Goal: Navigation & Orientation: Find specific page/section

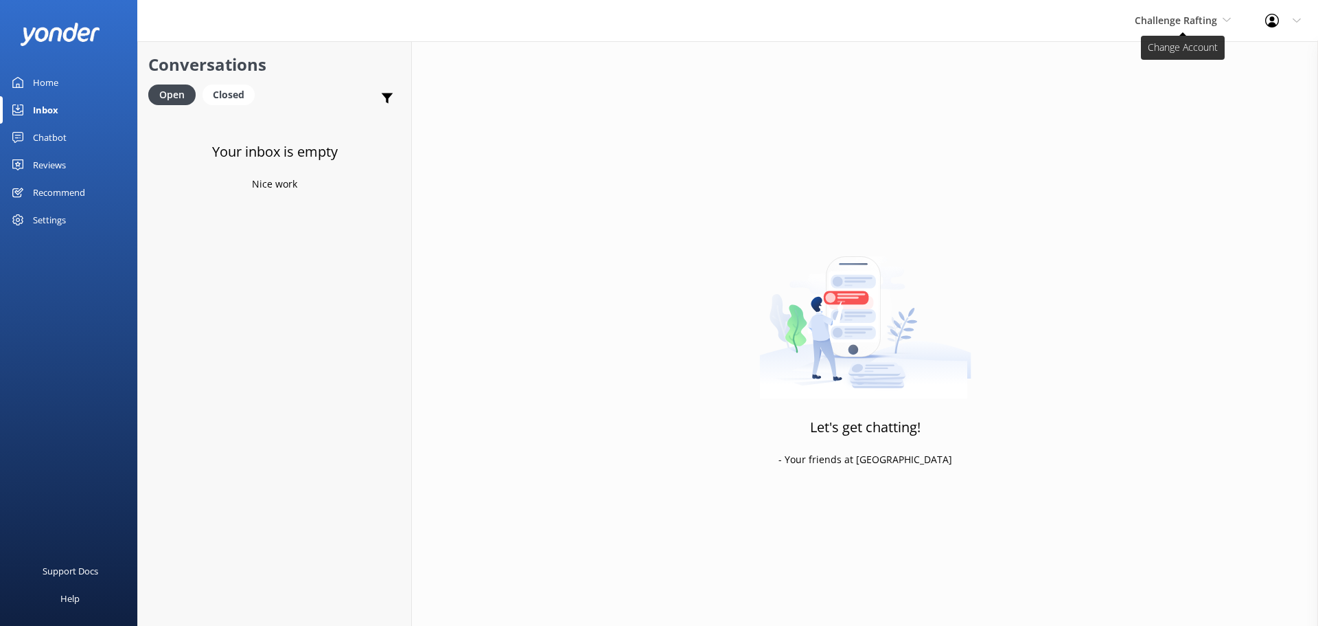
drag, startPoint x: 1206, startPoint y: 23, endPoint x: 1206, endPoint y: 13, distance: 9.6
click at [1209, 21] on span "Challenge Rafting" at bounding box center [1176, 20] width 82 height 13
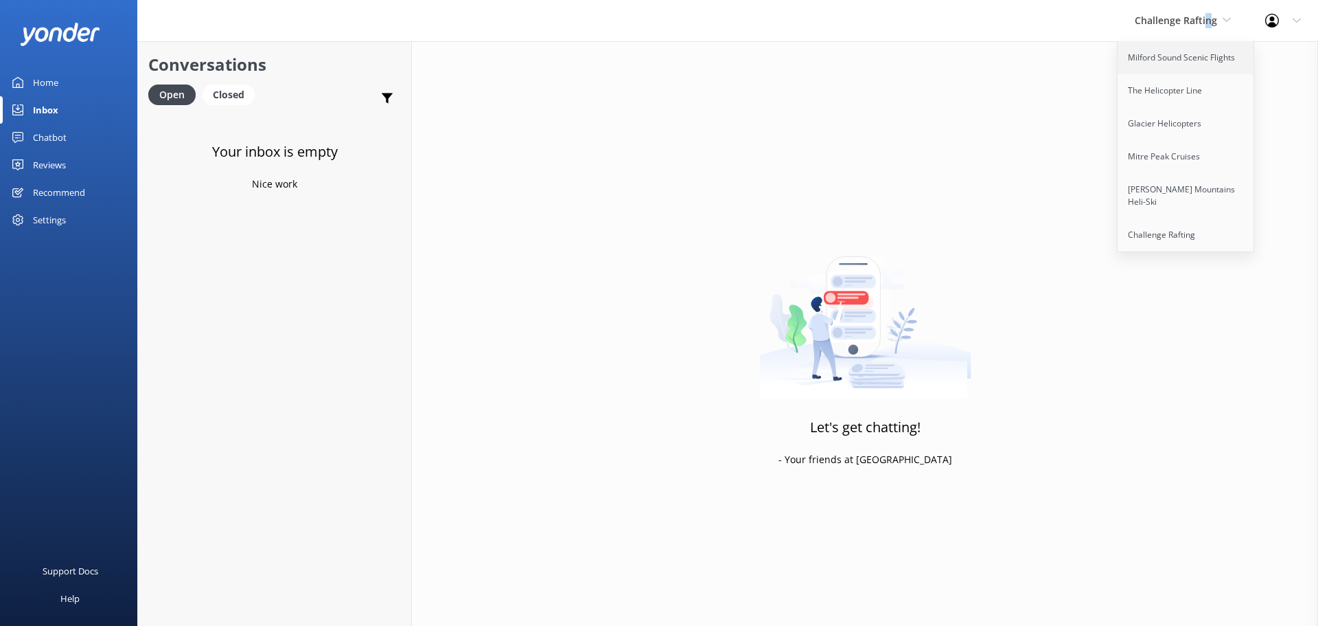
click at [1167, 65] on link "Milford Sound Scenic Flights" at bounding box center [1186, 57] width 137 height 33
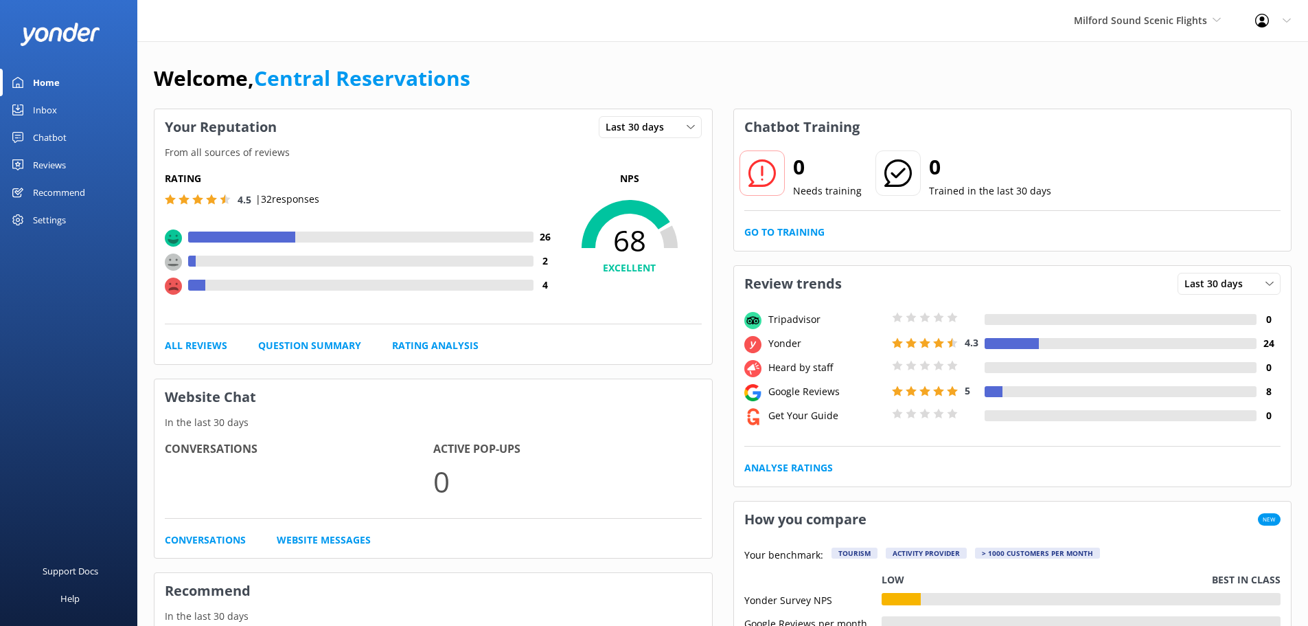
click at [36, 104] on div "Inbox" at bounding box center [45, 109] width 24 height 27
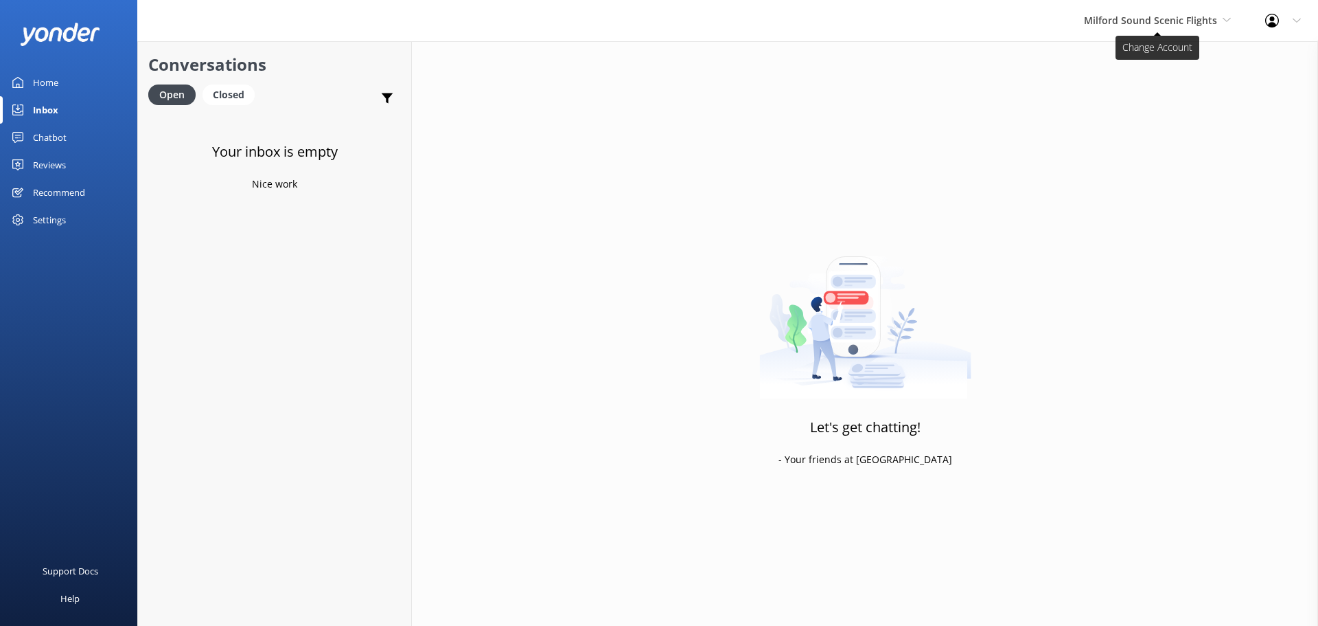
click at [1130, 16] on span "Milford Sound Scenic Flights" at bounding box center [1150, 20] width 133 height 13
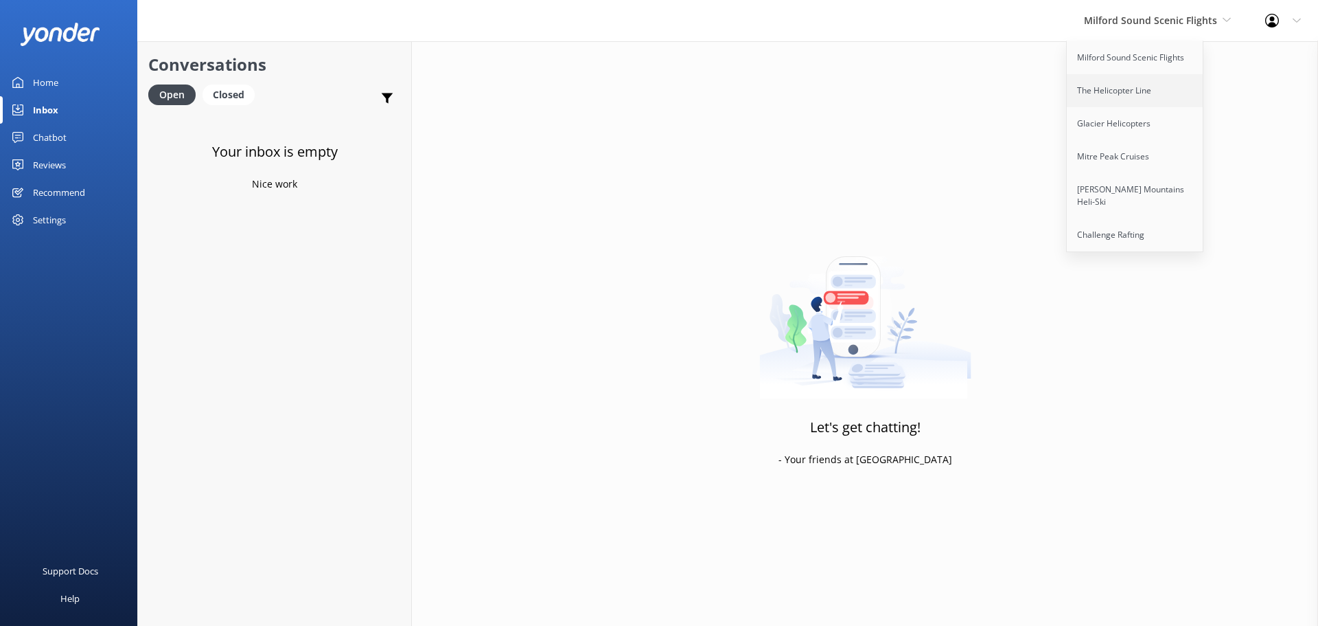
click at [1124, 94] on link "The Helicopter Line" at bounding box center [1135, 90] width 137 height 33
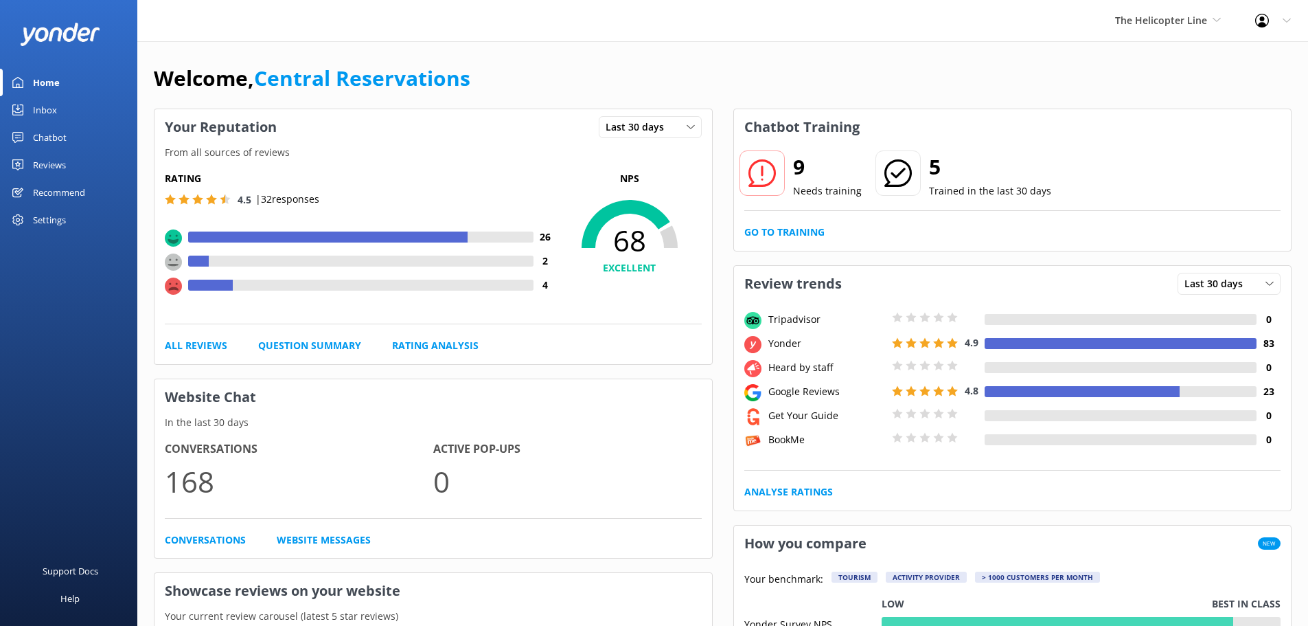
click at [20, 122] on link "Inbox" at bounding box center [68, 109] width 137 height 27
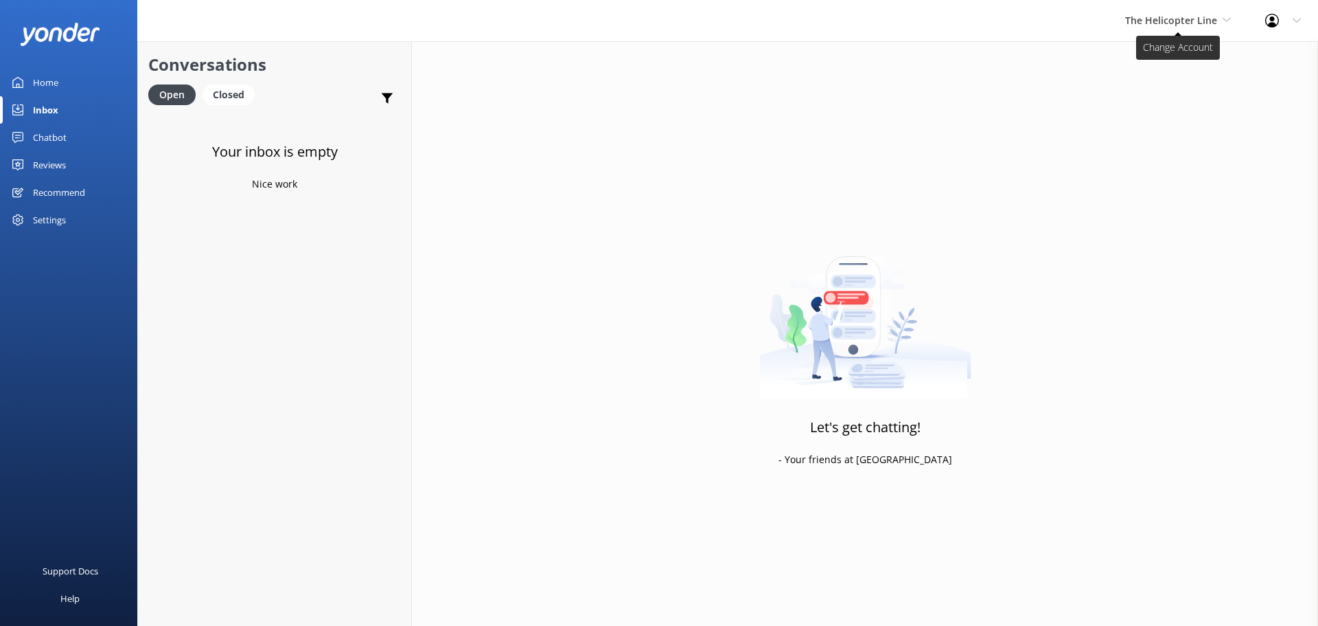
click at [1203, 13] on span "The Helicopter Line" at bounding box center [1178, 20] width 106 height 15
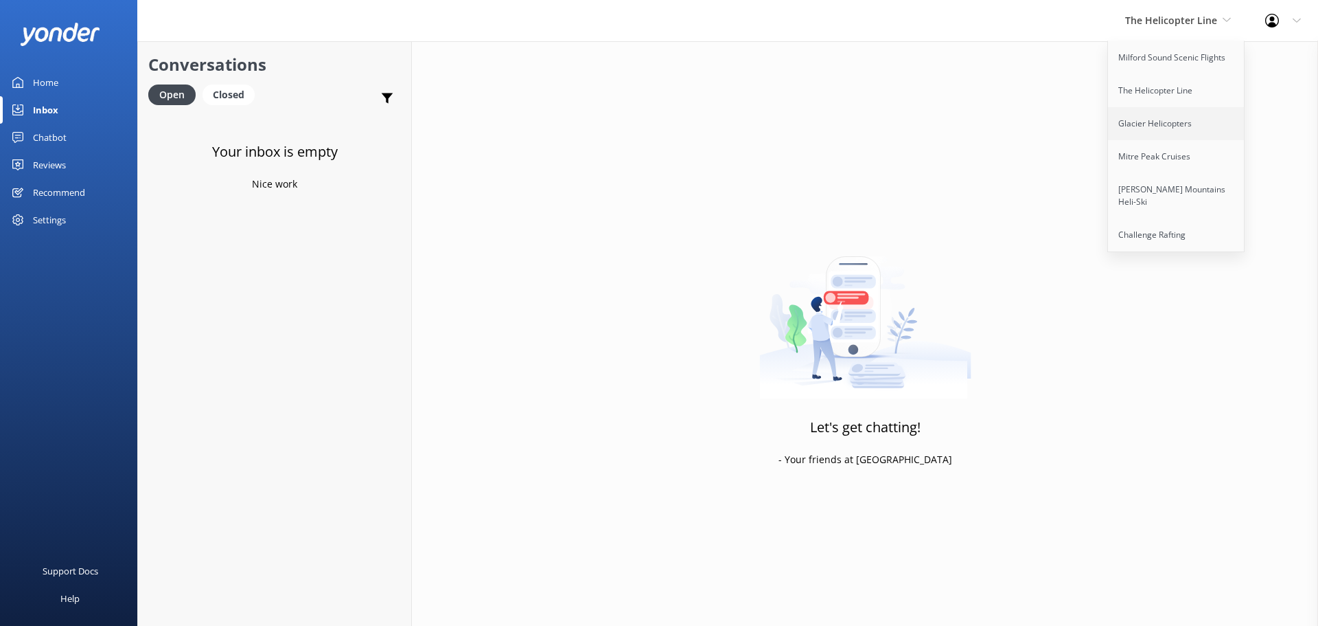
click at [1198, 116] on link "Glacier Helicopters" at bounding box center [1176, 123] width 137 height 33
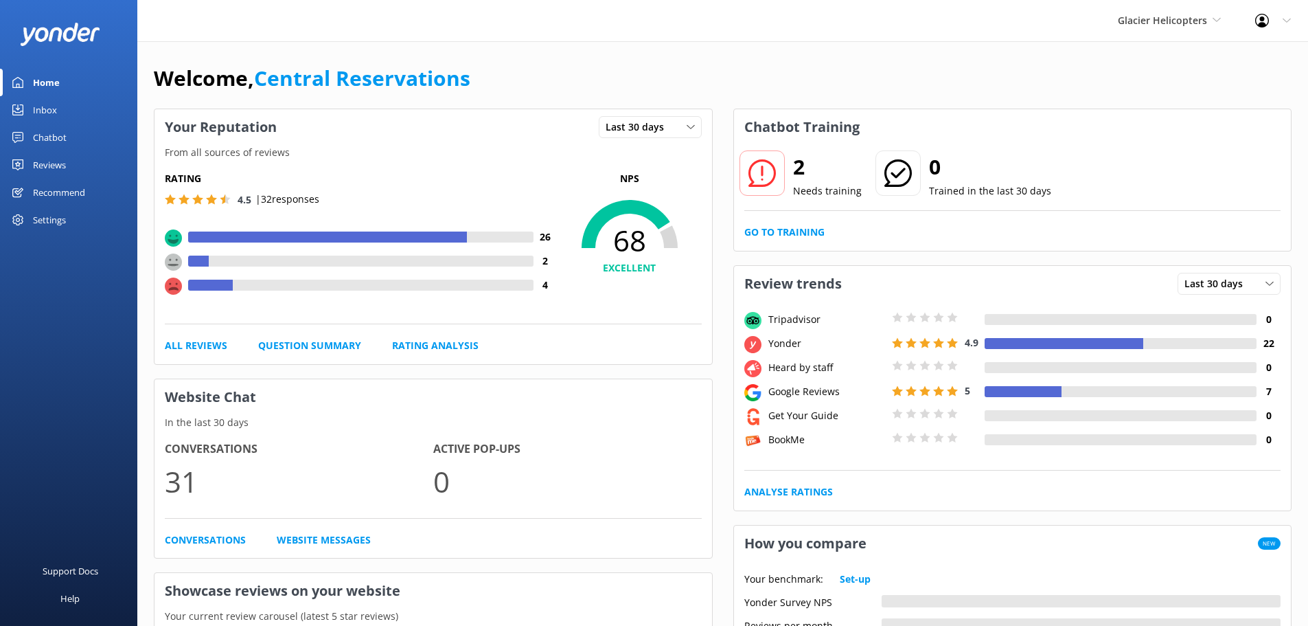
click at [62, 108] on link "Inbox" at bounding box center [68, 109] width 137 height 27
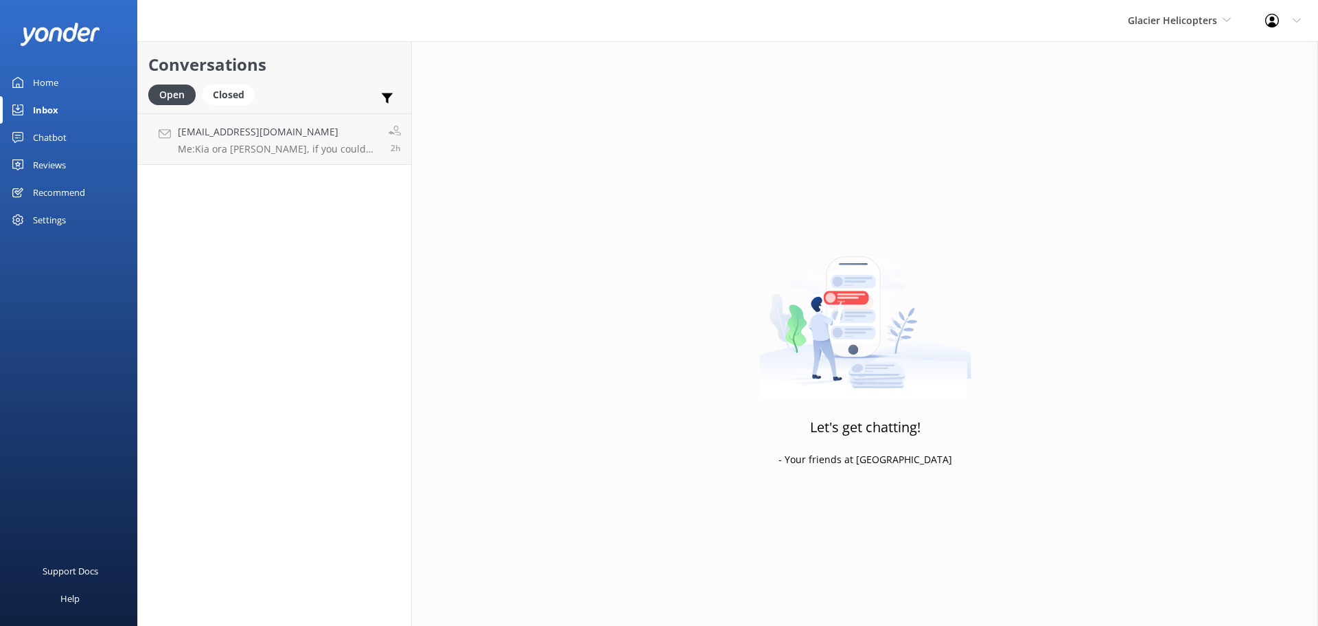
click at [1148, 37] on div "Glacier Helicopters Milford Sound Scenic Flights The Helicopter Line Glacier He…" at bounding box center [1179, 20] width 137 height 41
click at [1167, 166] on link "Mitre Peak Cruises" at bounding box center [1179, 156] width 137 height 33
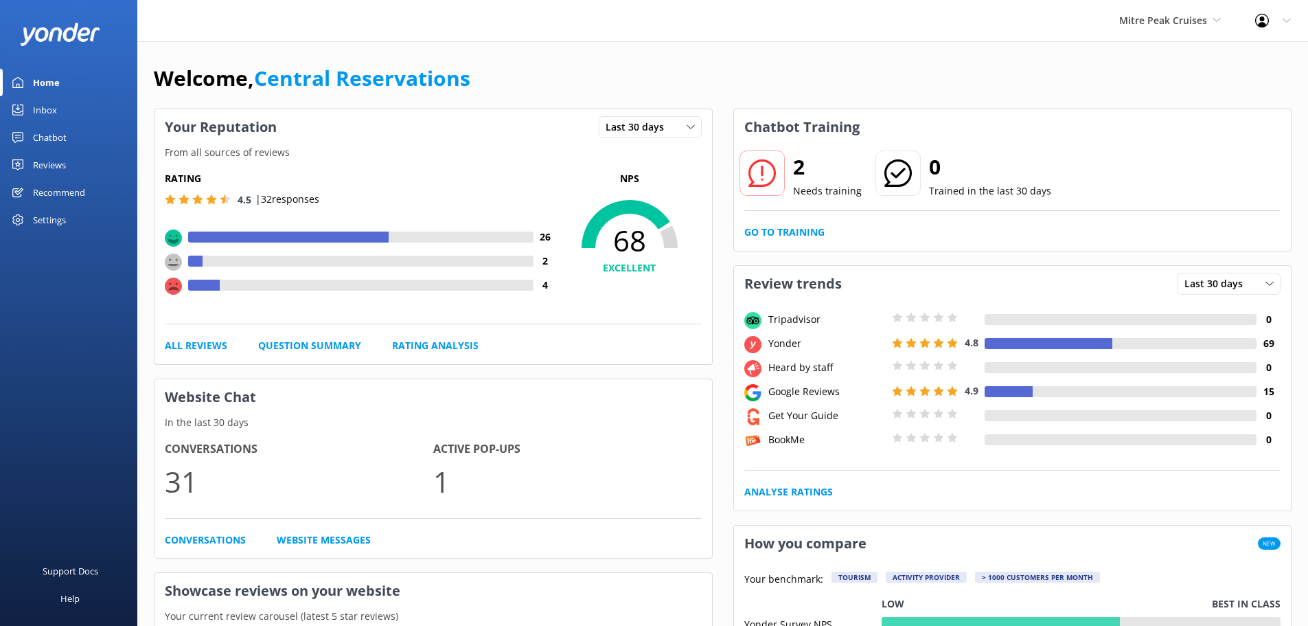
click at [48, 111] on div "Inbox" at bounding box center [45, 109] width 24 height 27
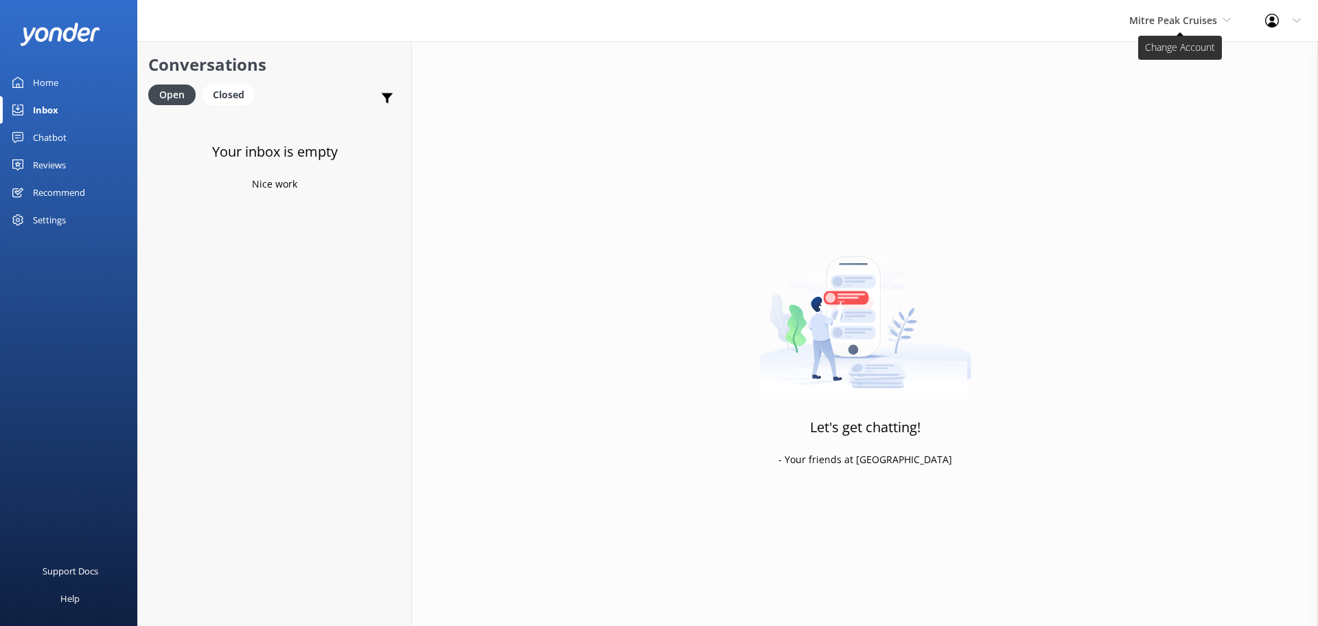
click at [1200, 18] on span "Mitre Peak Cruises" at bounding box center [1174, 20] width 88 height 13
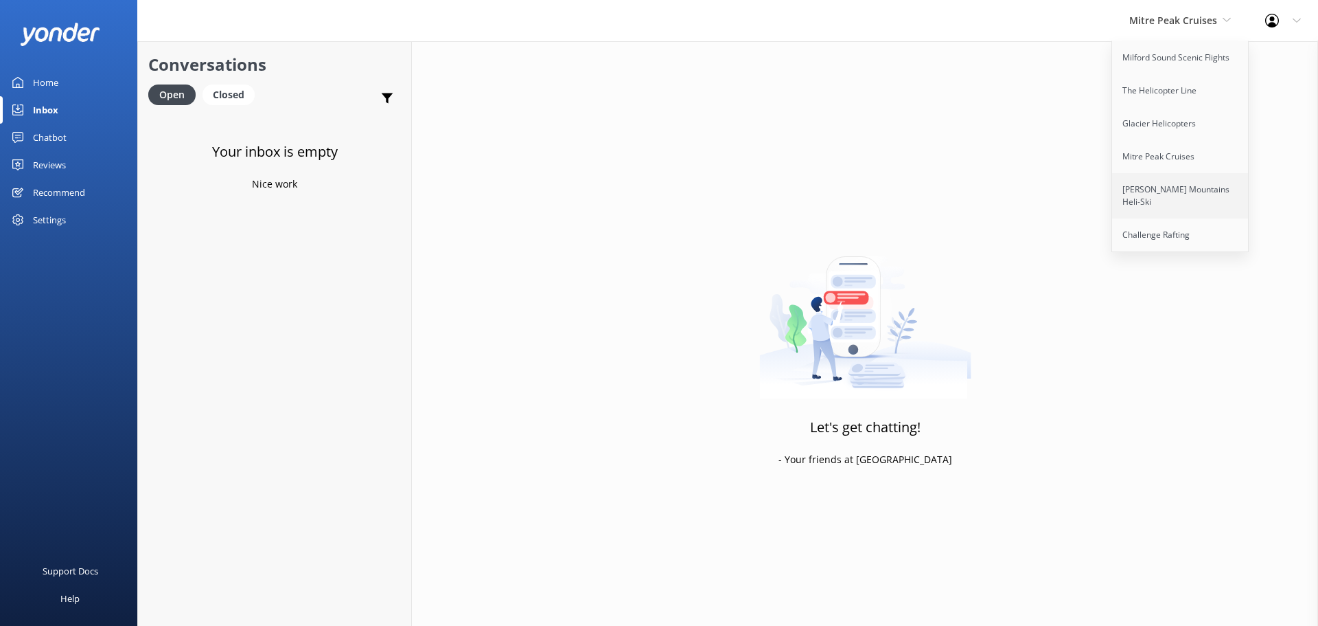
click at [1169, 202] on link "[PERSON_NAME] Mountains Heli-Ski" at bounding box center [1180, 195] width 137 height 45
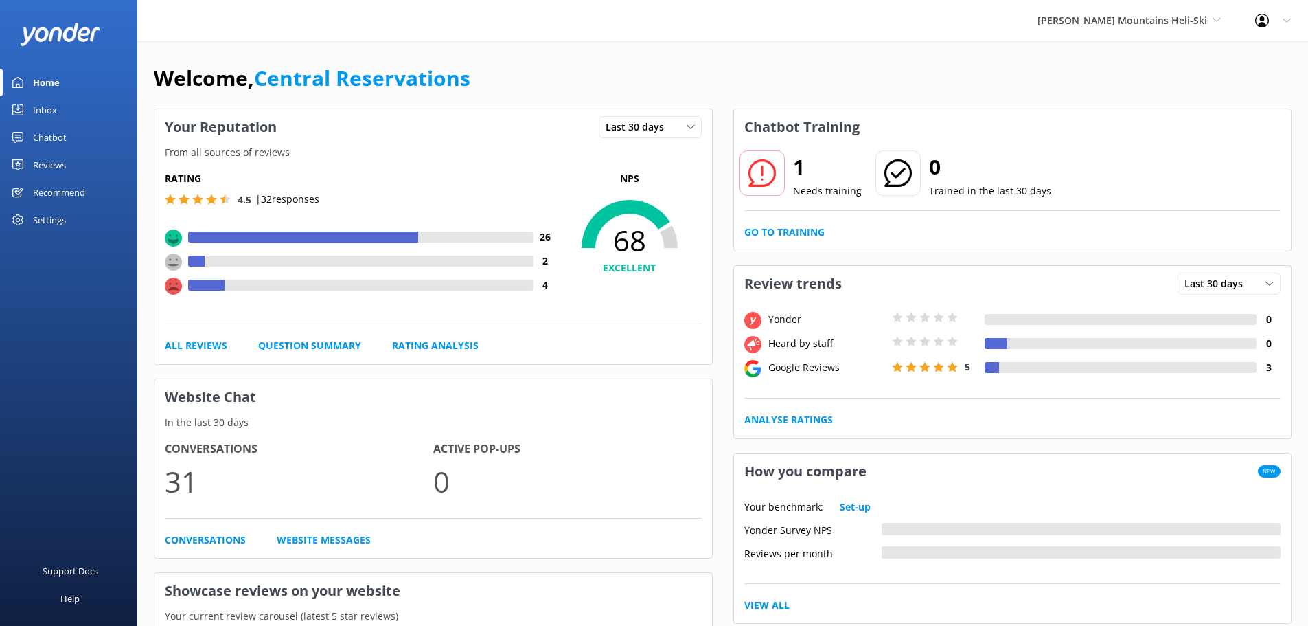
click at [62, 106] on link "Inbox" at bounding box center [68, 109] width 137 height 27
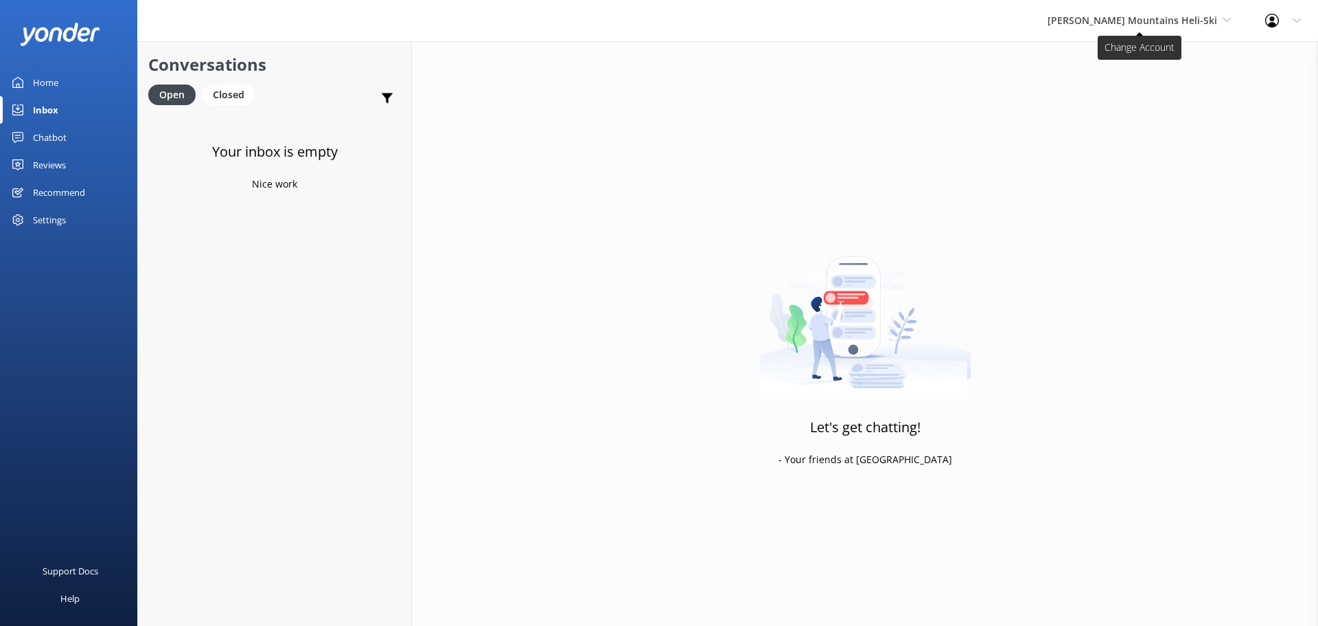
click at [1147, 18] on span "[PERSON_NAME] Mountains Heli-Ski" at bounding box center [1133, 20] width 170 height 13
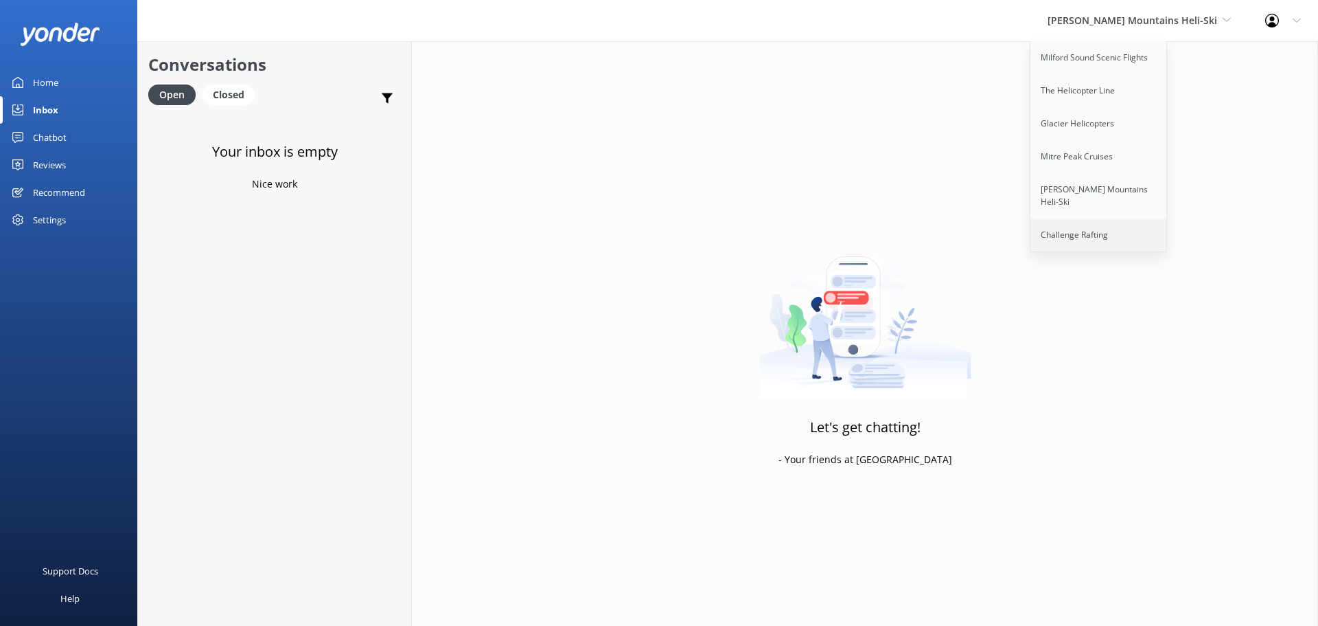
click at [1168, 223] on link "Challenge Rafting" at bounding box center [1099, 234] width 137 height 33
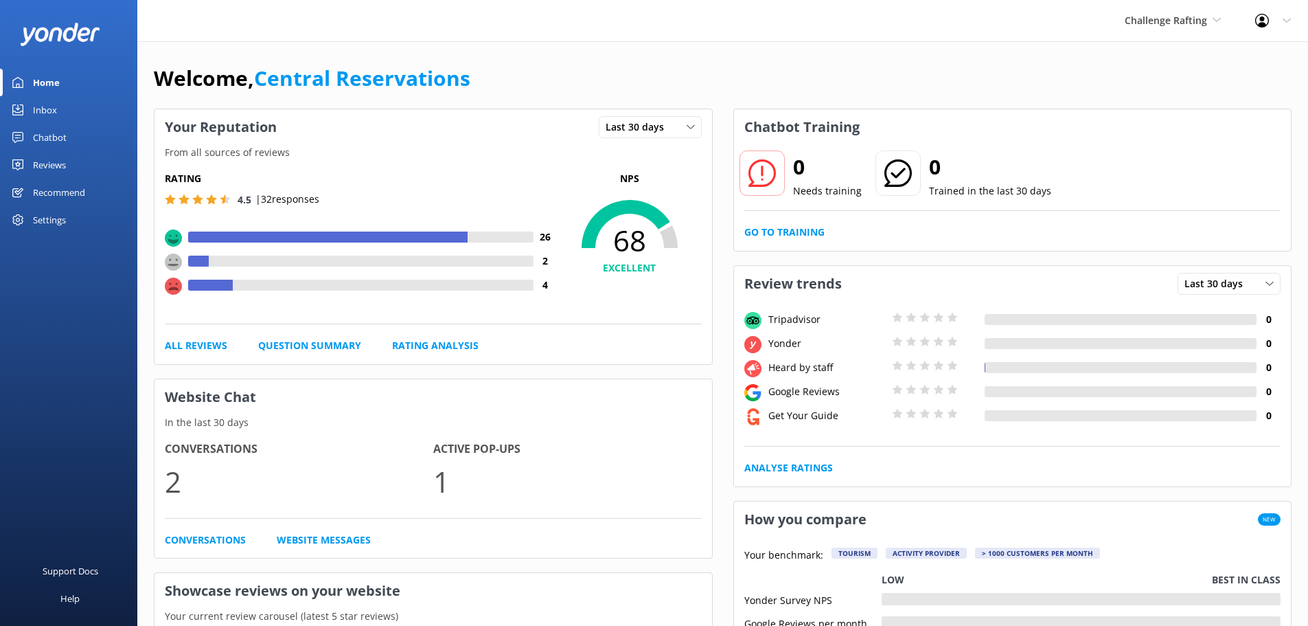
click at [58, 110] on link "Inbox" at bounding box center [68, 109] width 137 height 27
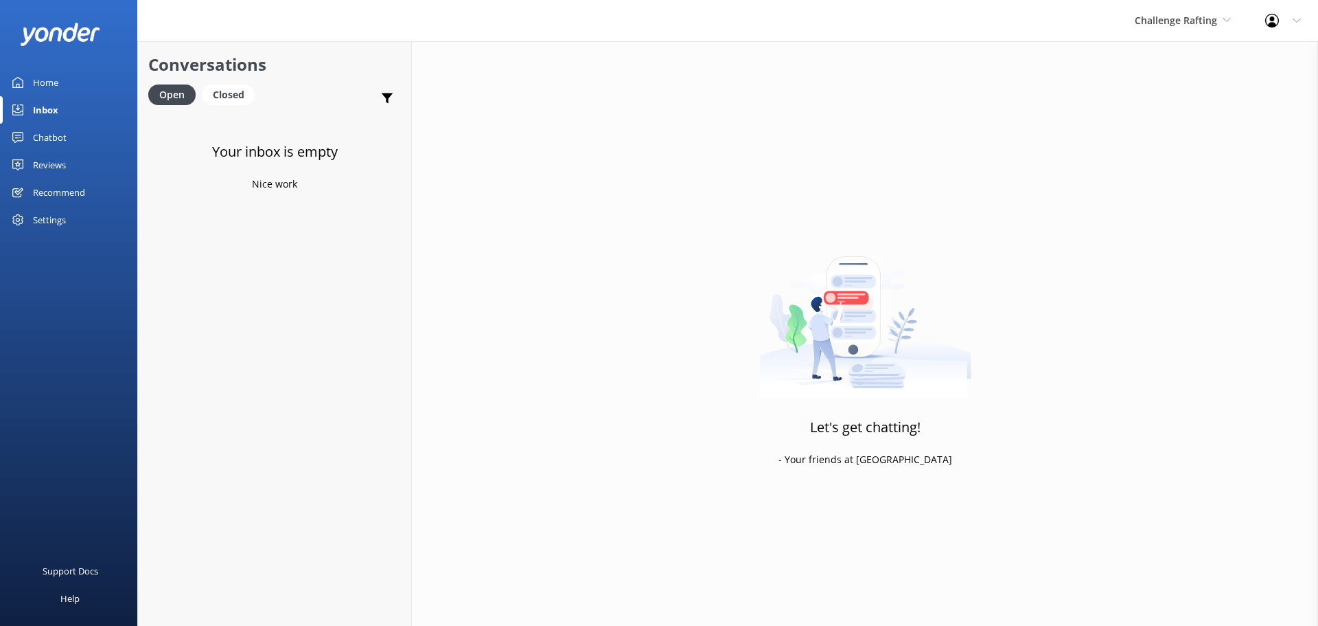
click at [1216, 10] on div "Challenge Rafting Milford Sound Scenic Flights The Helicopter Line Glacier Heli…" at bounding box center [1183, 20] width 130 height 41
click at [1175, 32] on div "Challenge Rafting Milford Sound Scenic Flights The Helicopter Line Glacier Heli…" at bounding box center [1183, 20] width 130 height 41
click at [1176, 21] on span "Challenge Rafting" at bounding box center [1176, 20] width 82 height 13
click at [1164, 62] on link "Milford Sound Scenic Flights" at bounding box center [1186, 57] width 137 height 33
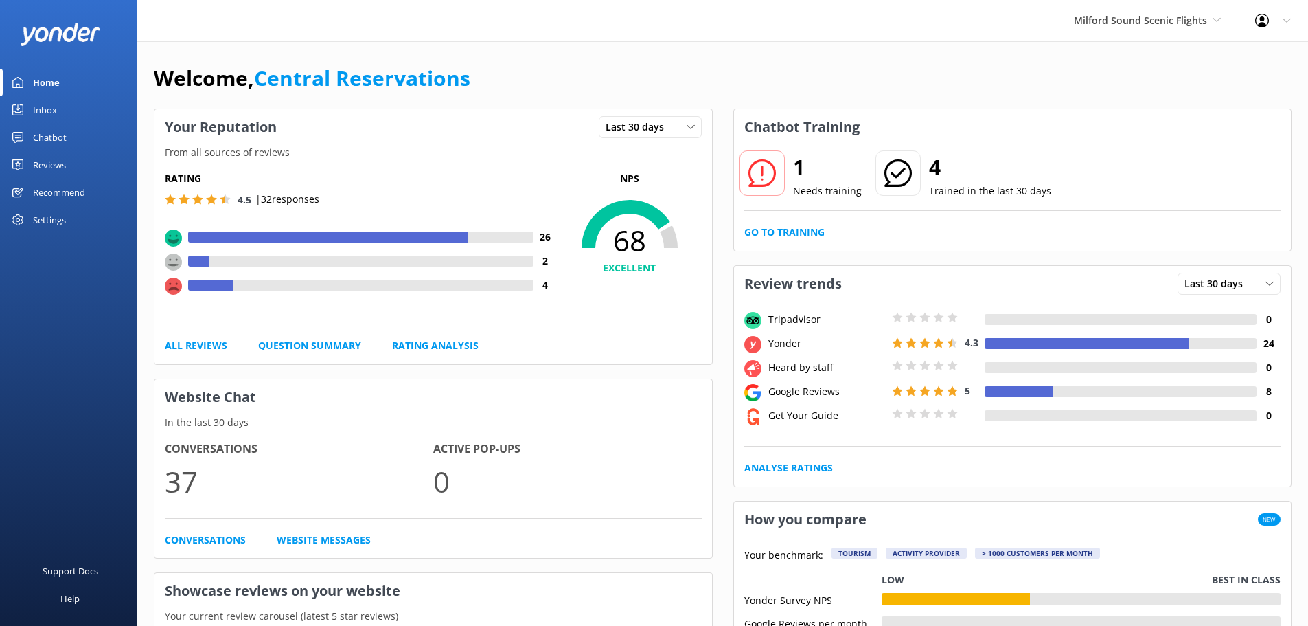
click at [59, 104] on link "Inbox" at bounding box center [68, 109] width 137 height 27
